Goal: Task Accomplishment & Management: Manage account settings

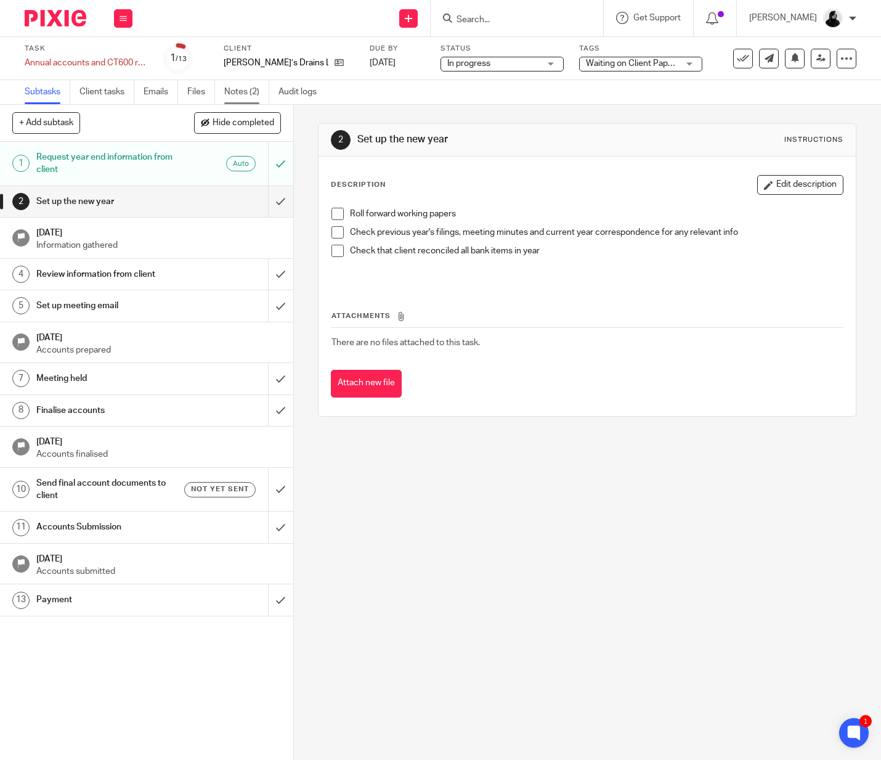
click at [234, 84] on link "Notes (2)" at bounding box center [246, 92] width 45 height 24
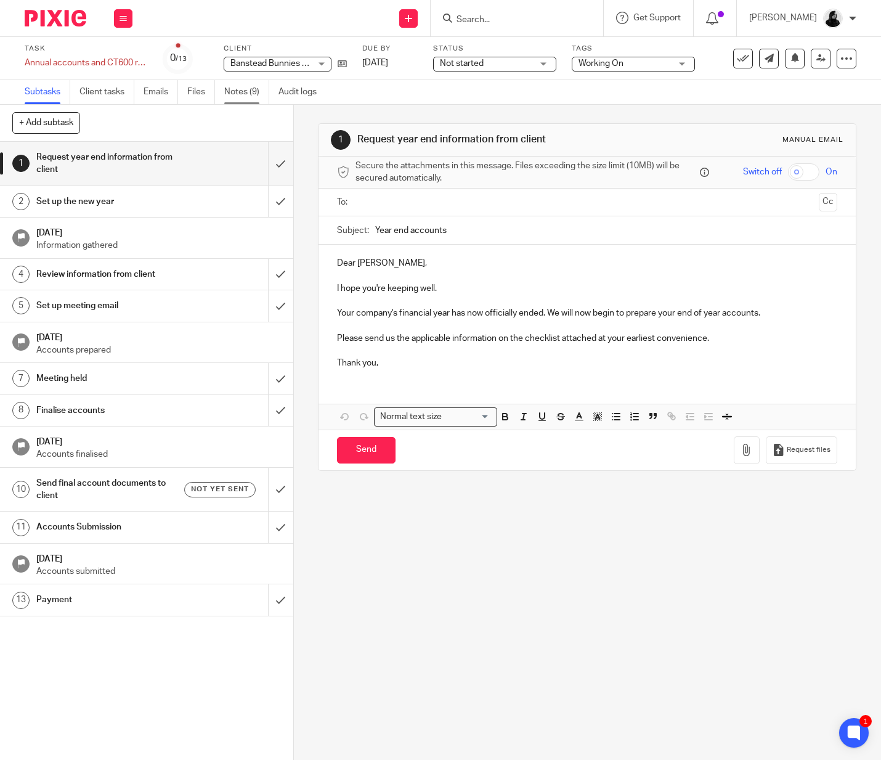
click at [255, 90] on link "Notes (9)" at bounding box center [246, 92] width 45 height 24
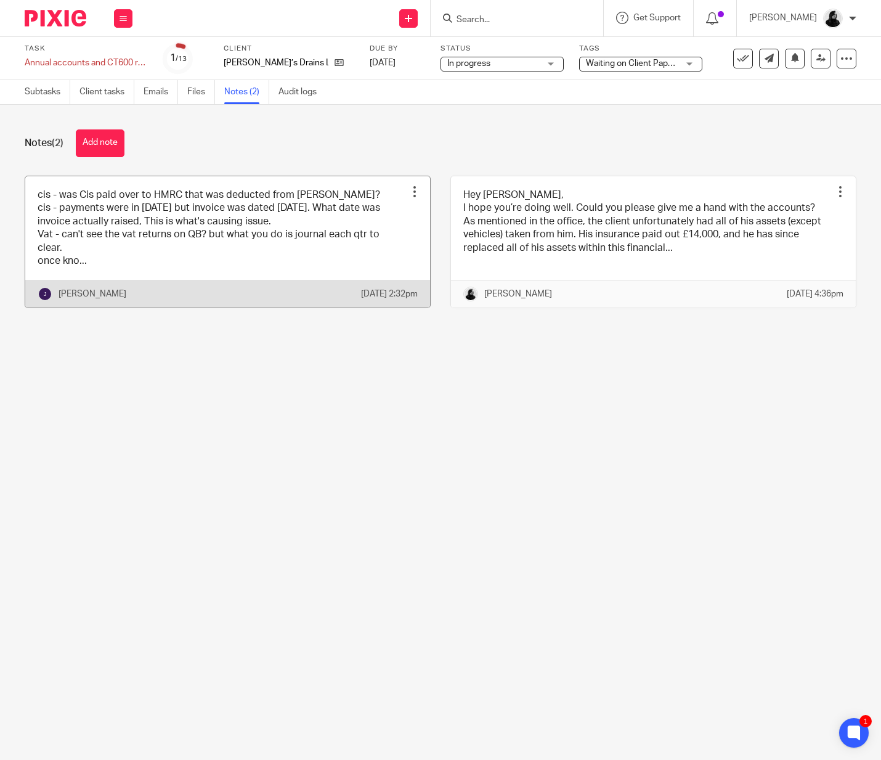
click at [209, 214] on link at bounding box center [227, 242] width 405 height 132
